Goal: Transaction & Acquisition: Obtain resource

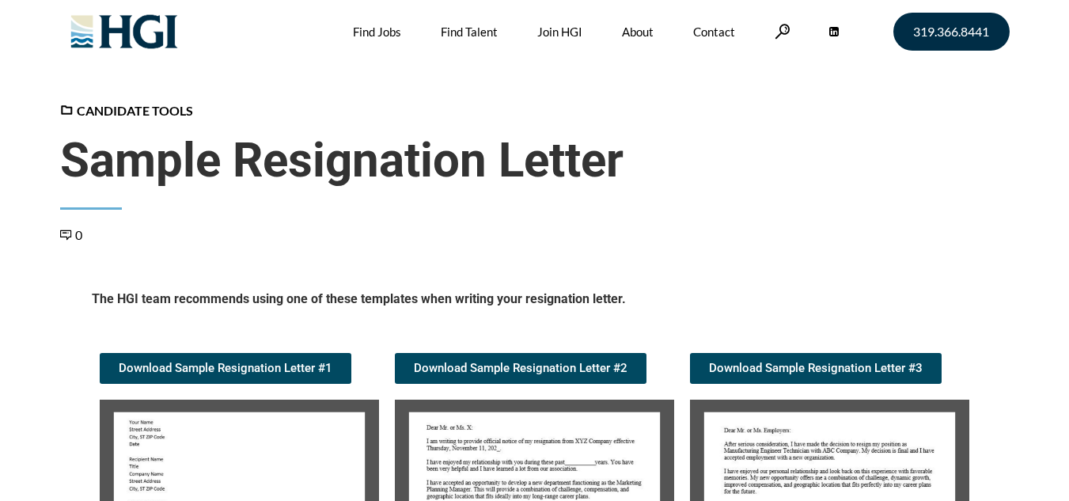
click at [977, 304] on h5 "The HGI team recommends using one of these templates when writing your resignat…" at bounding box center [535, 301] width 886 height 23
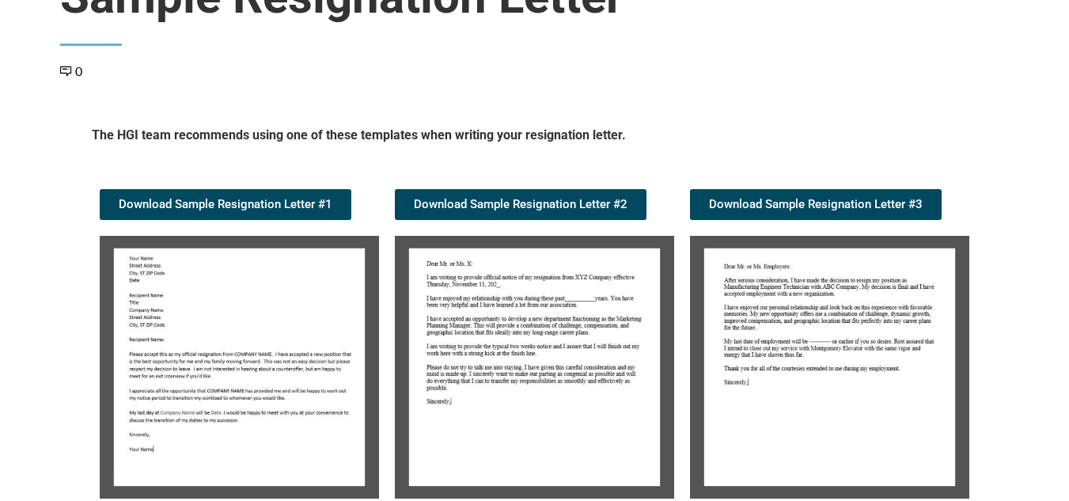
scroll to position [316, 0]
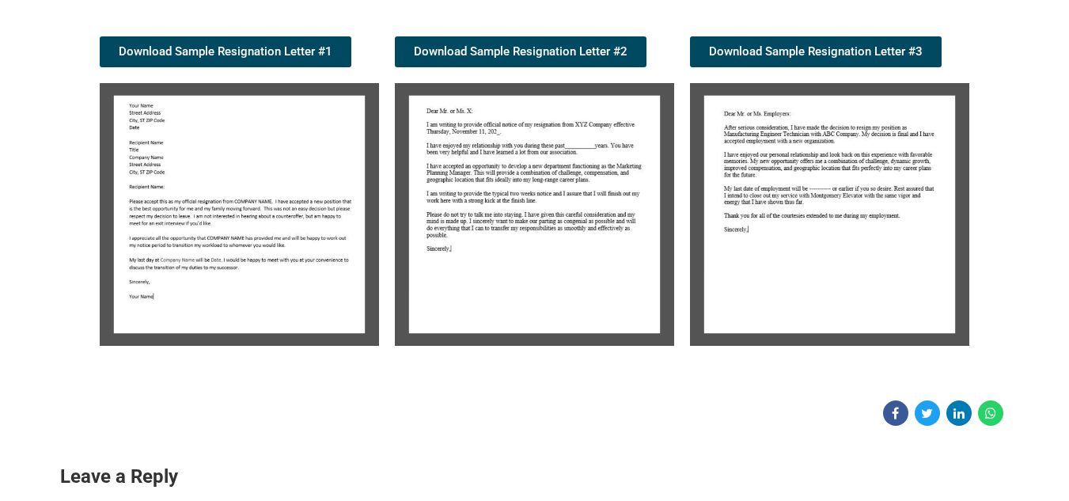
click at [193, 237] on img at bounding box center [239, 214] width 279 height 263
click at [191, 229] on img at bounding box center [239, 214] width 279 height 263
click at [191, 228] on img at bounding box center [239, 214] width 279 height 263
drag, startPoint x: 216, startPoint y: 234, endPoint x: 246, endPoint y: 208, distance: 39.8
click at [246, 208] on img at bounding box center [239, 214] width 279 height 263
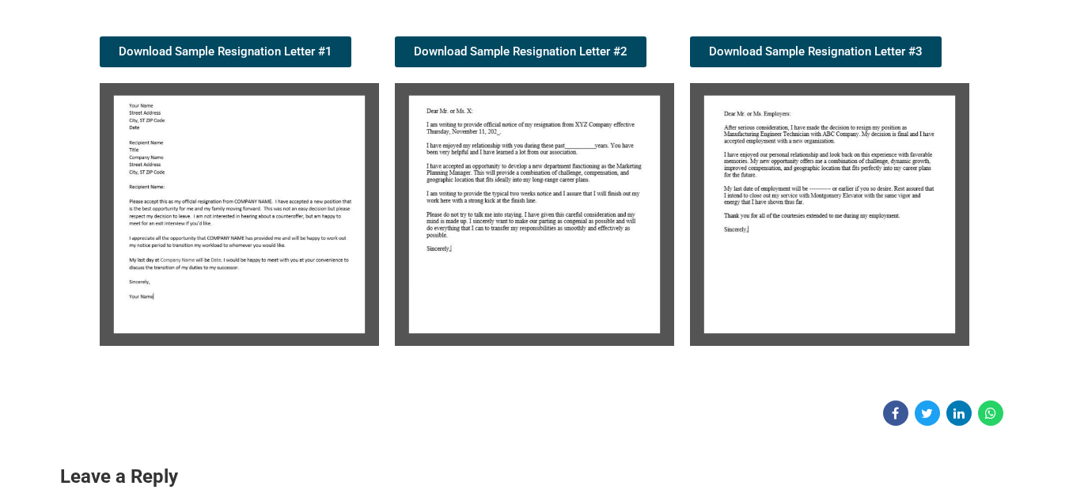
click at [217, 225] on img at bounding box center [239, 214] width 279 height 263
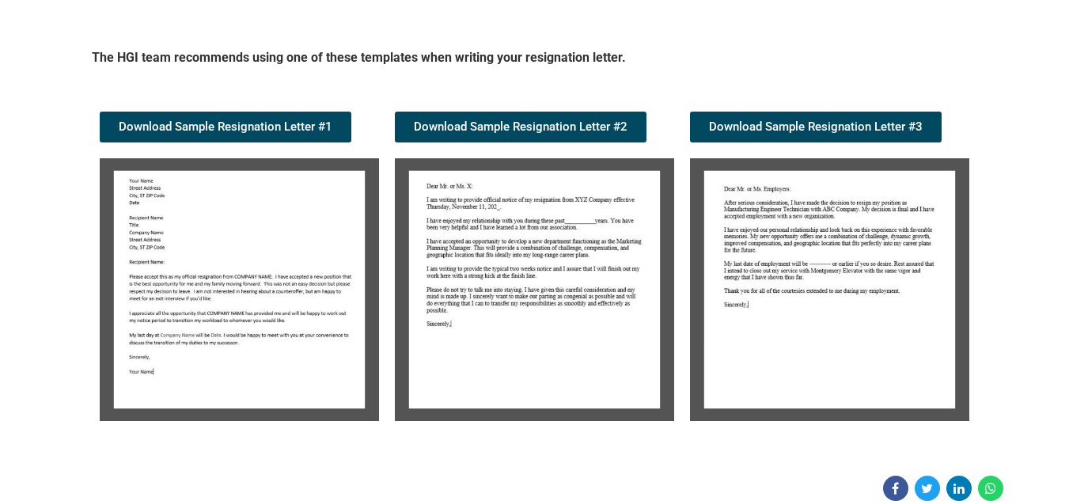
scroll to position [237, 0]
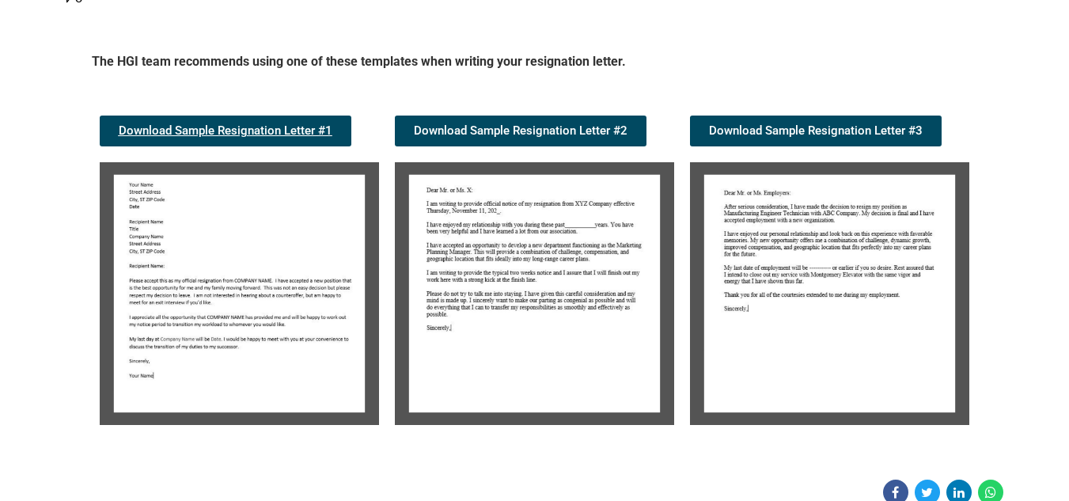
click at [210, 138] on link "Download Sample Resignation Letter #1" at bounding box center [226, 130] width 252 height 31
click at [479, 133] on span "Download Sample Resignation Letter #2" at bounding box center [521, 131] width 214 height 12
click at [781, 131] on span "Download Sample Resignation Letter #3" at bounding box center [816, 131] width 214 height 12
